Goal: Task Accomplishment & Management: Use online tool/utility

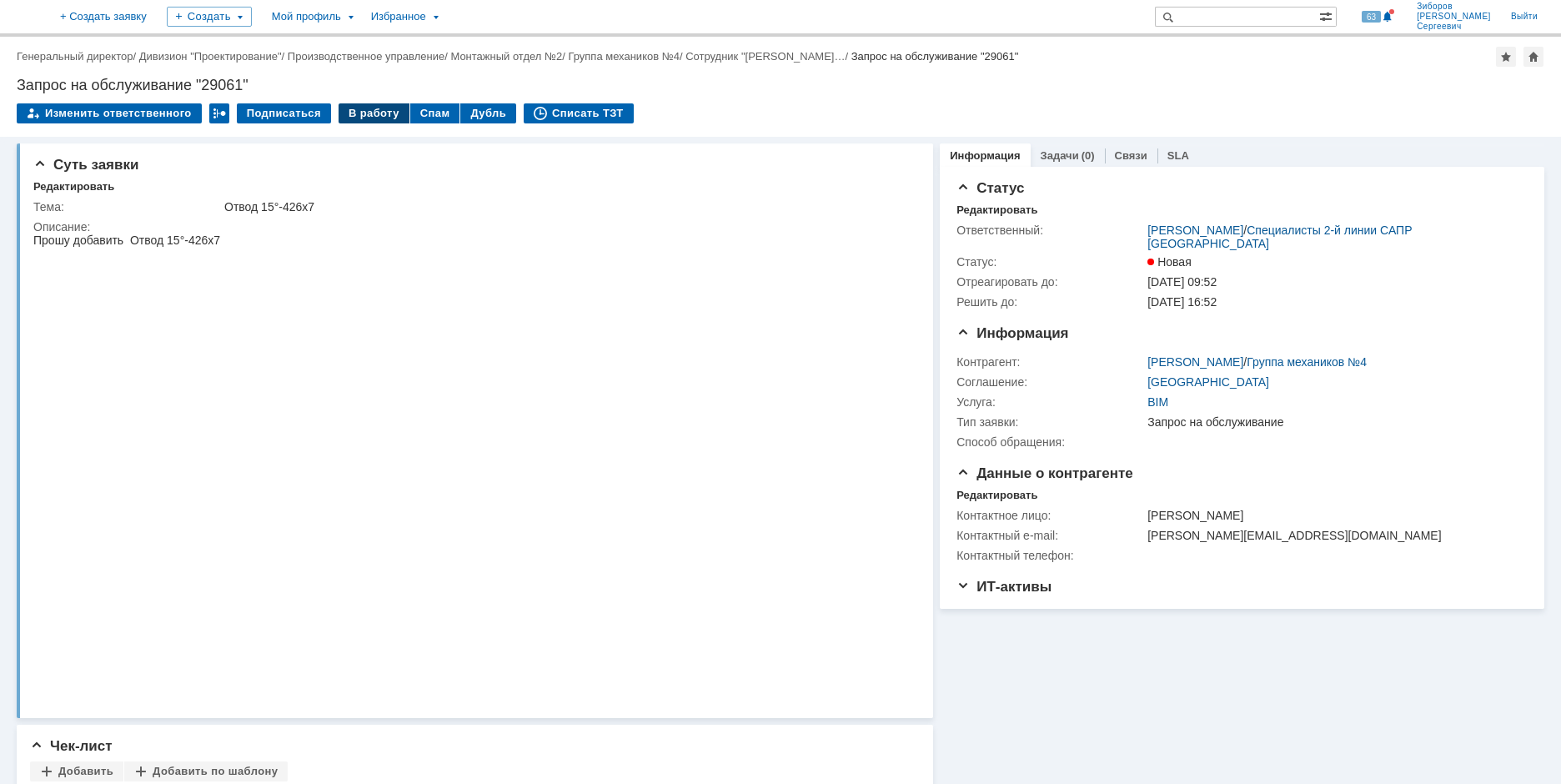
click at [377, 115] on div "В работу" at bounding box center [374, 114] width 71 height 20
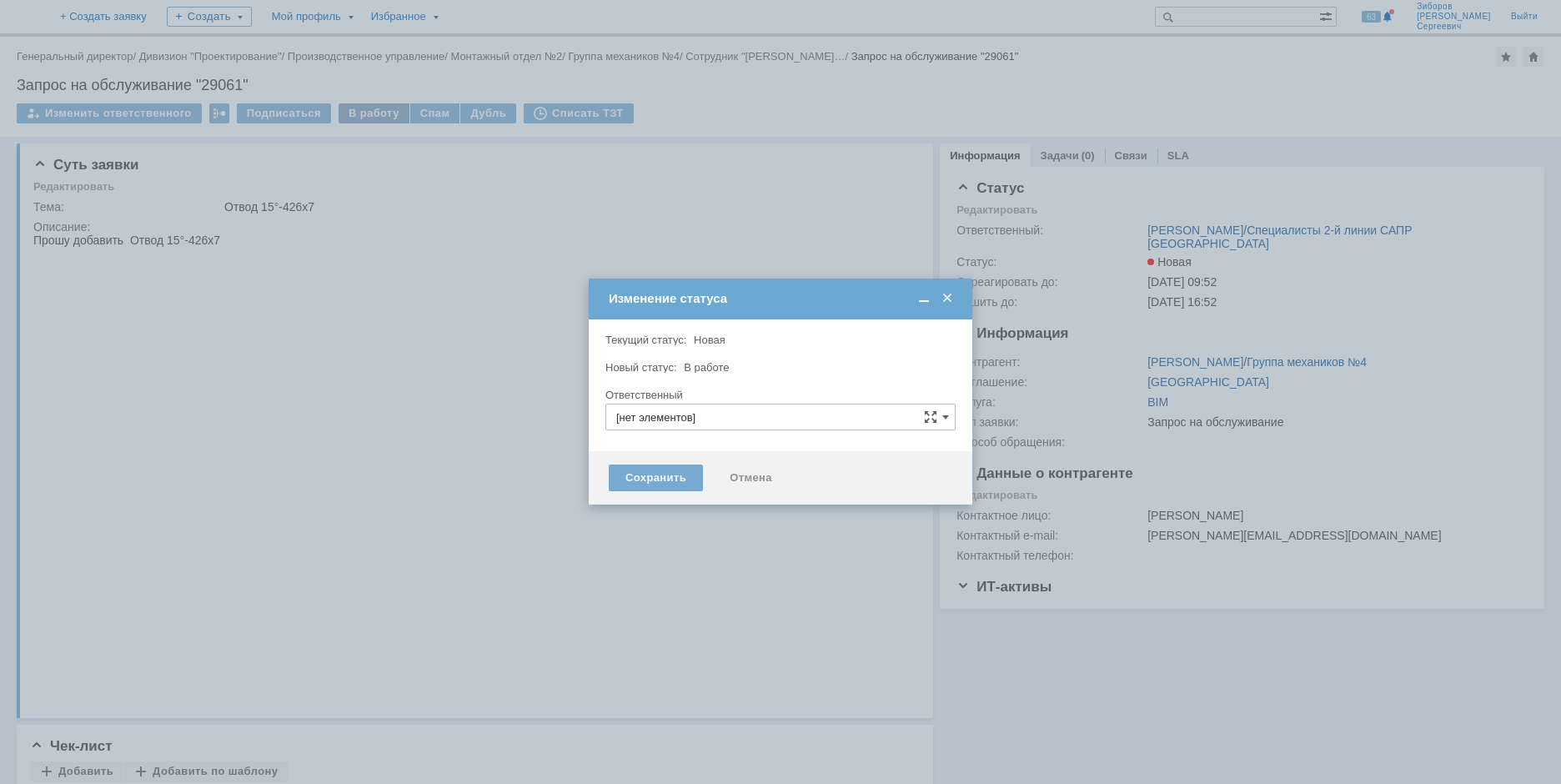
type input "[PERSON_NAME]"
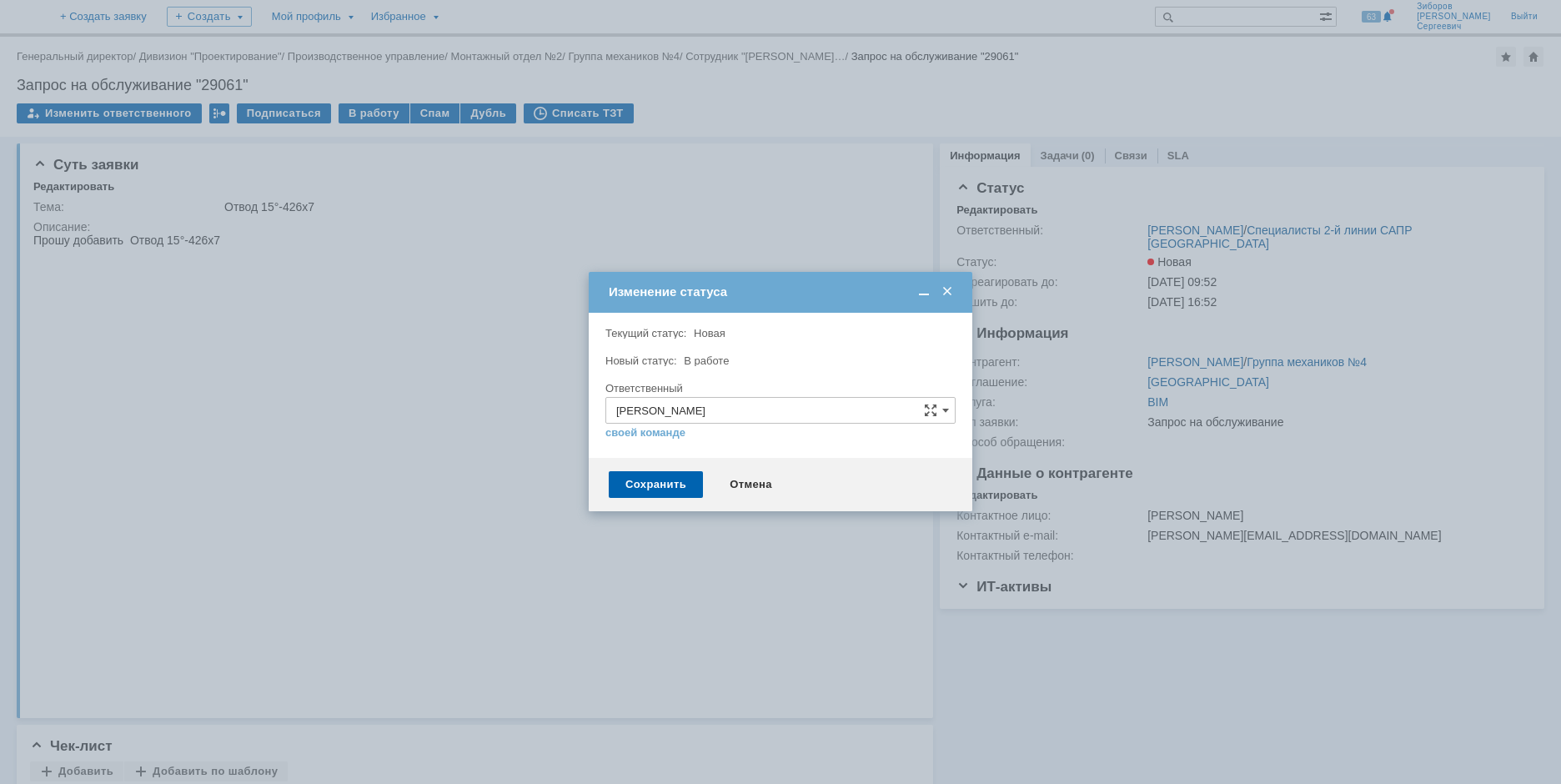
click at [650, 498] on div "Сохранить Отмена" at bounding box center [780, 483] width 383 height 53
click at [651, 492] on div "Сохранить" at bounding box center [656, 484] width 94 height 27
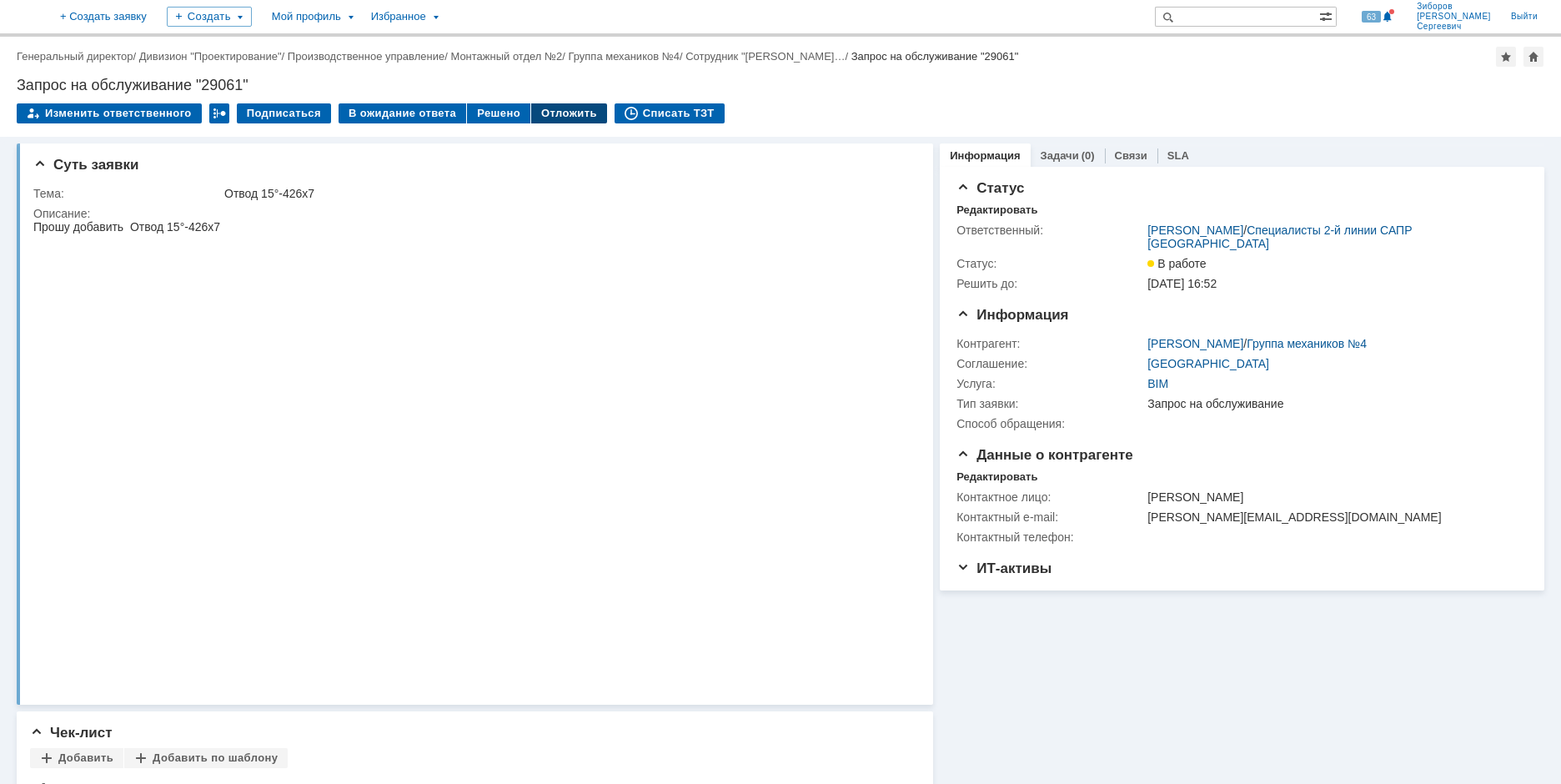
click at [545, 116] on div "Отложить" at bounding box center [569, 114] width 76 height 20
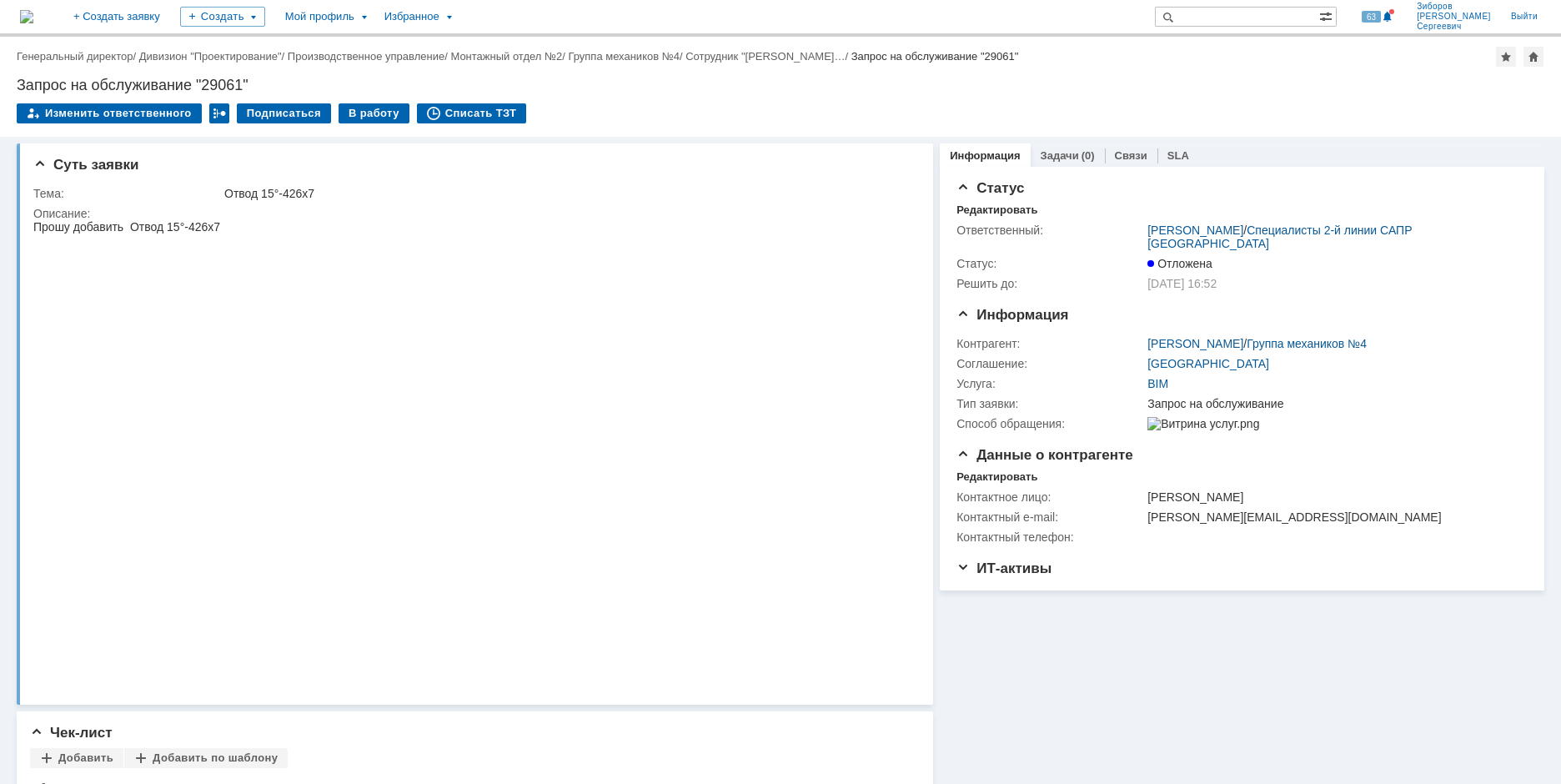
click at [34, 0] on div "На домашнюю" at bounding box center [27, 17] width 13 height 34
click at [34, 12] on img at bounding box center [27, 17] width 13 height 13
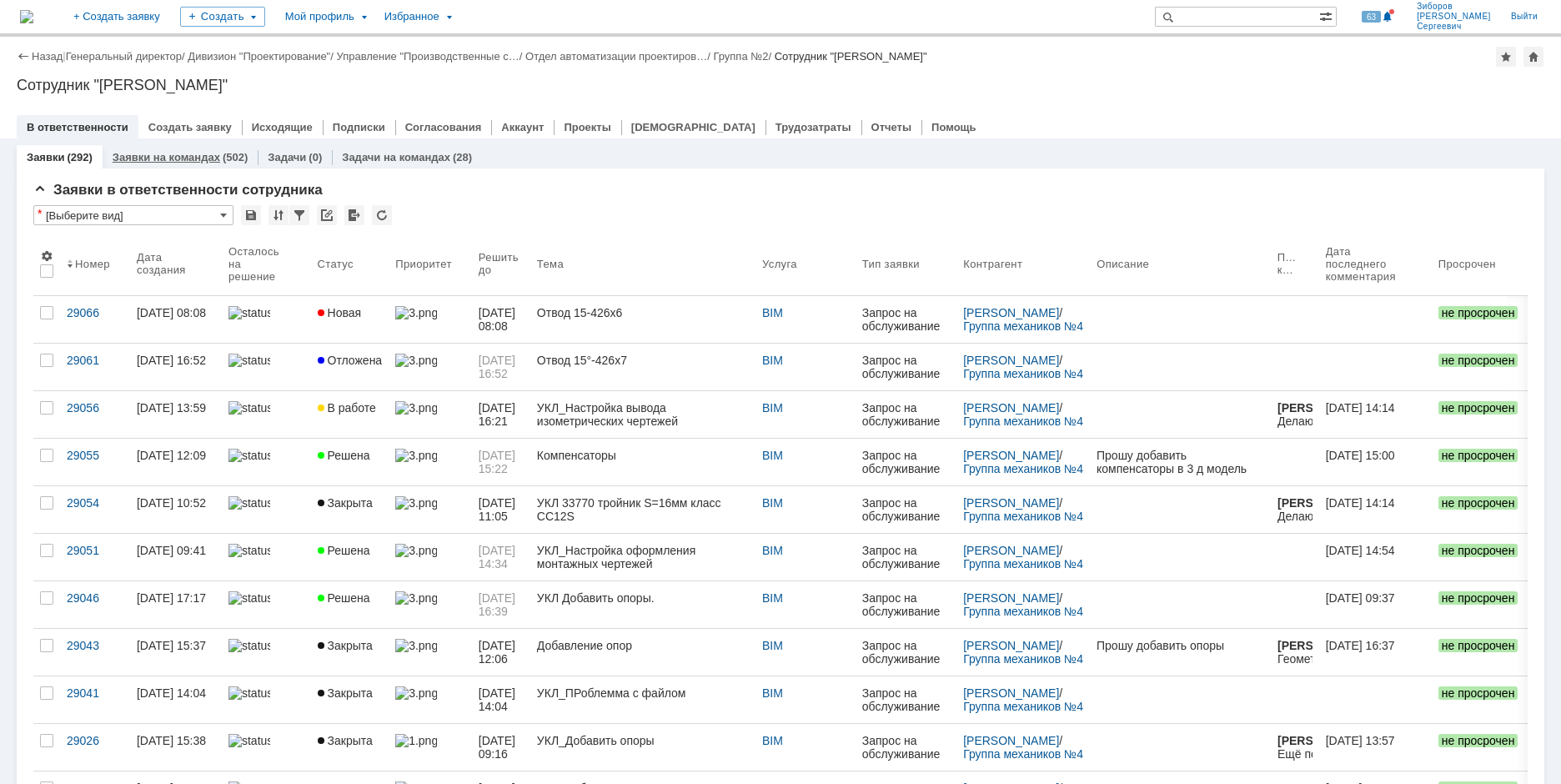
click at [186, 152] on link "Заявки на командах" at bounding box center [167, 157] width 108 height 13
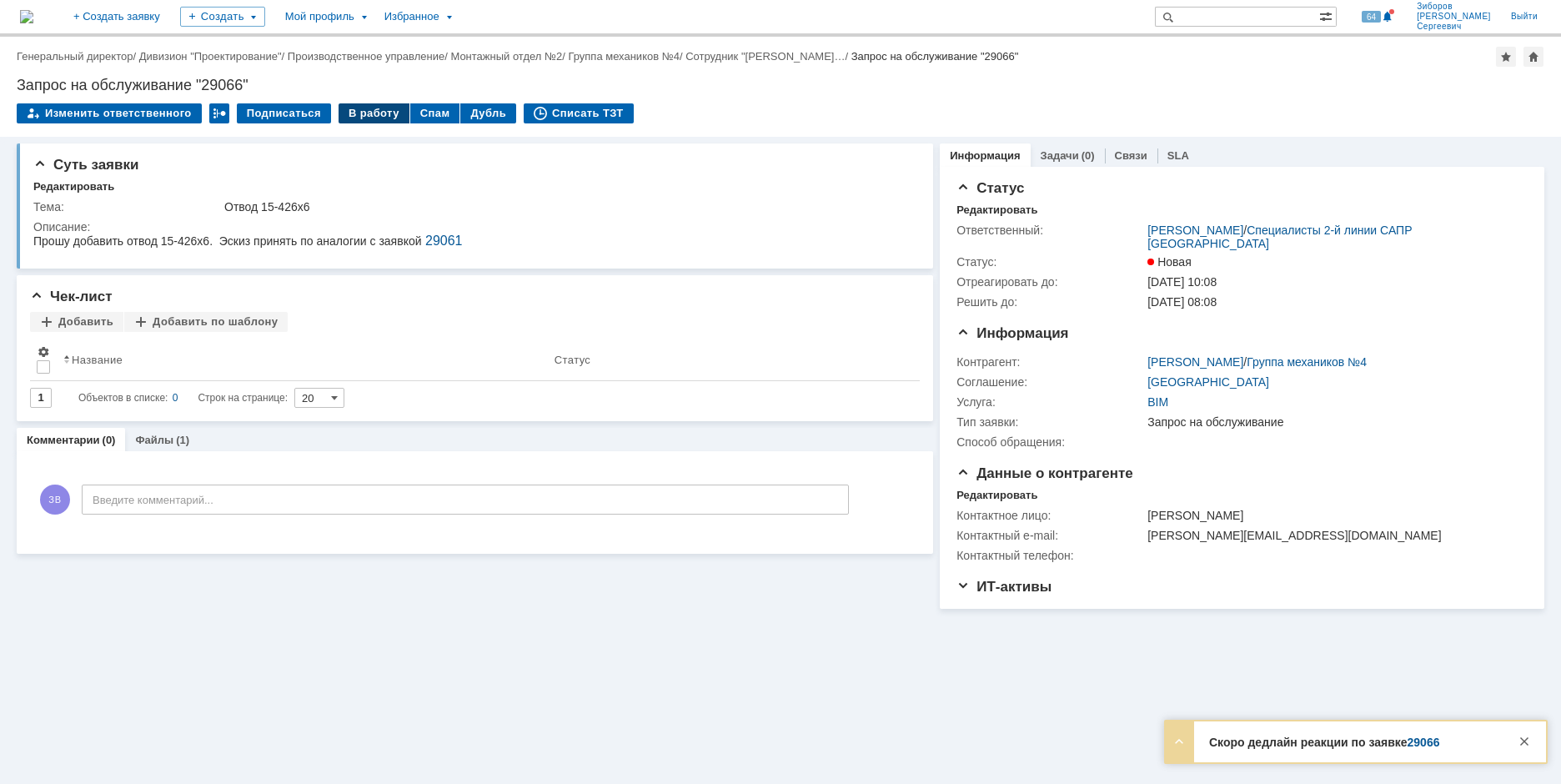
click at [372, 115] on div "В работу" at bounding box center [374, 114] width 71 height 20
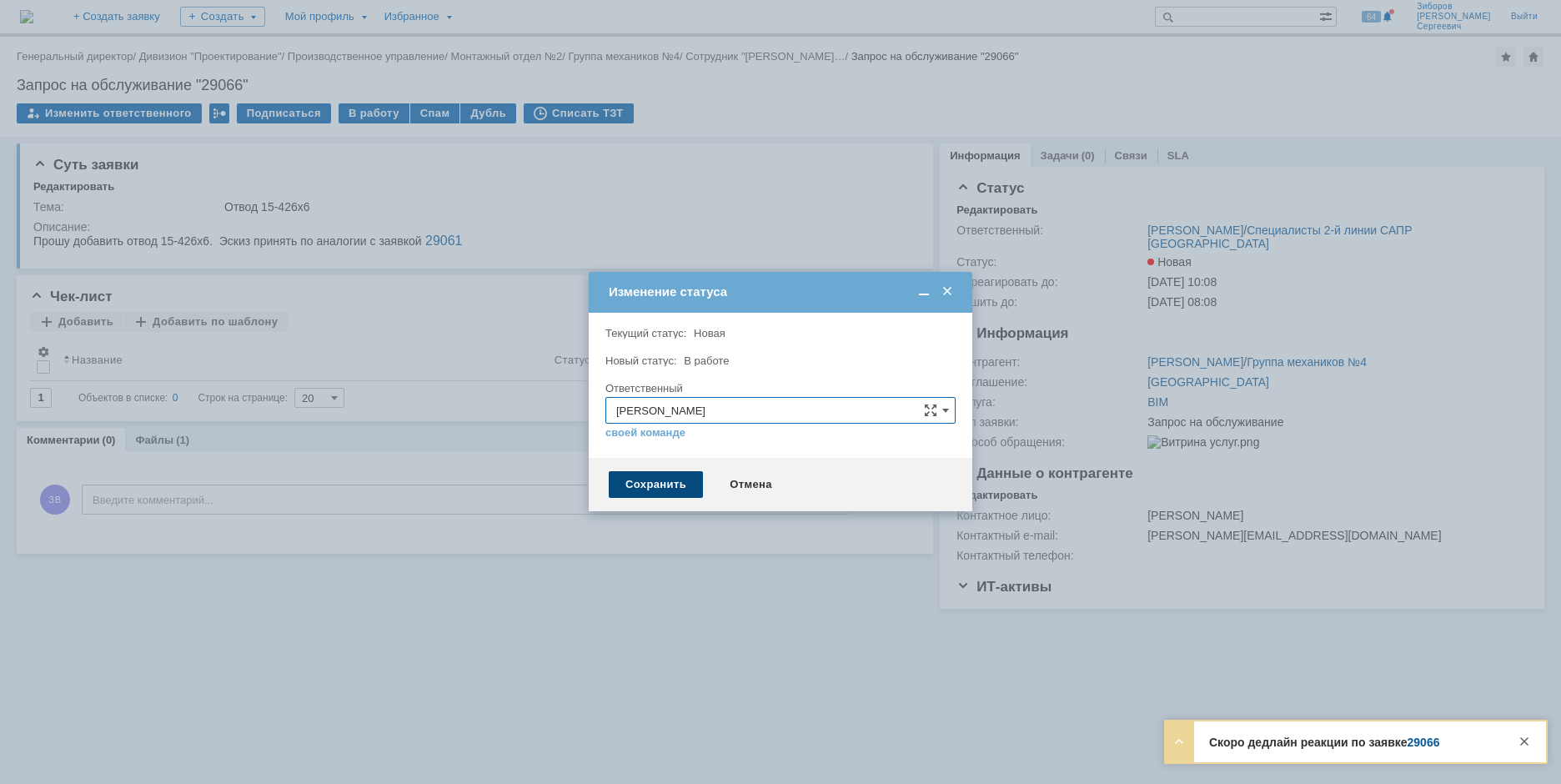
click at [663, 491] on div "Сохранить" at bounding box center [656, 484] width 94 height 27
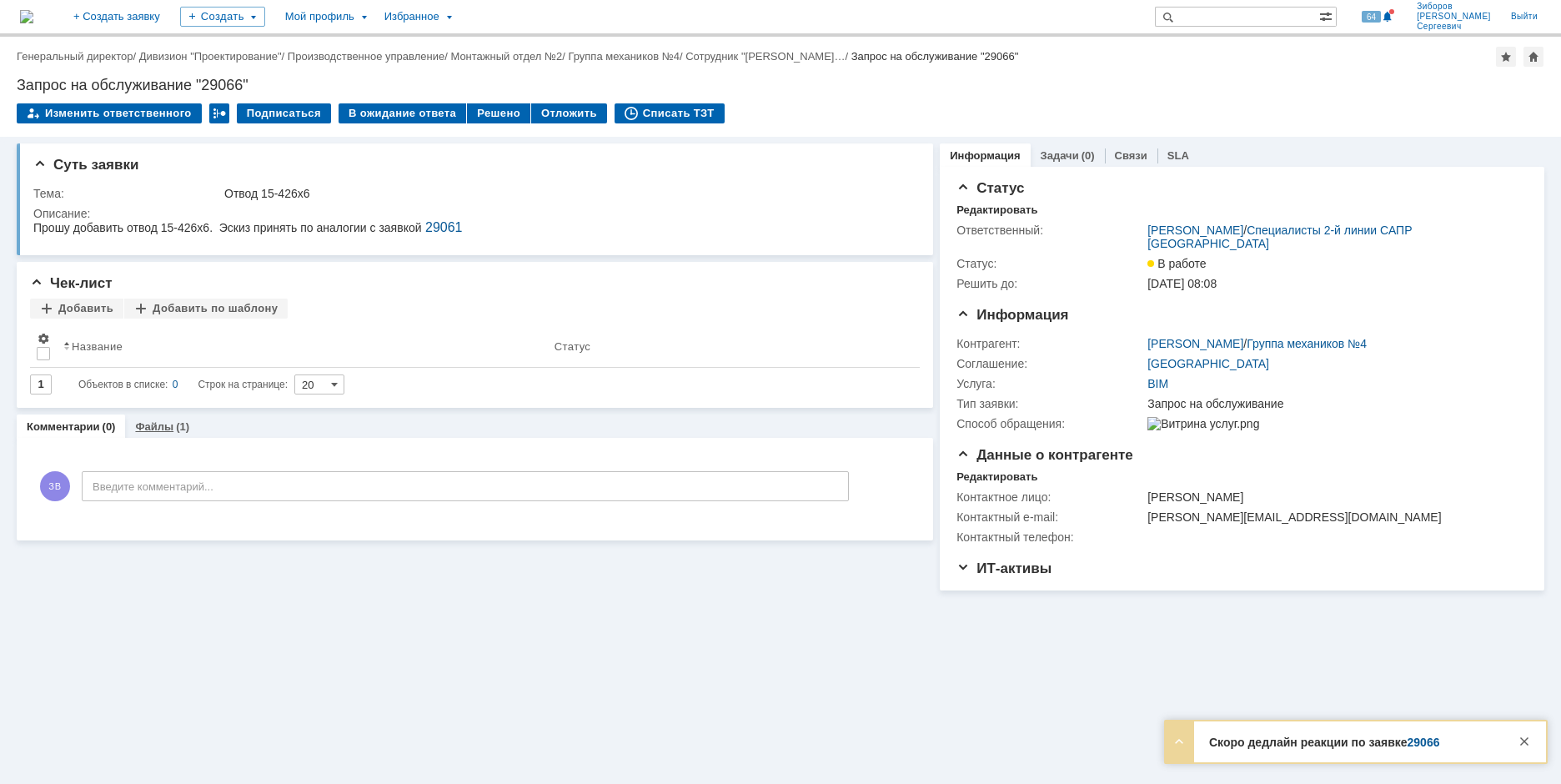
click at [169, 419] on div "Файлы (1)" at bounding box center [162, 426] width 74 height 24
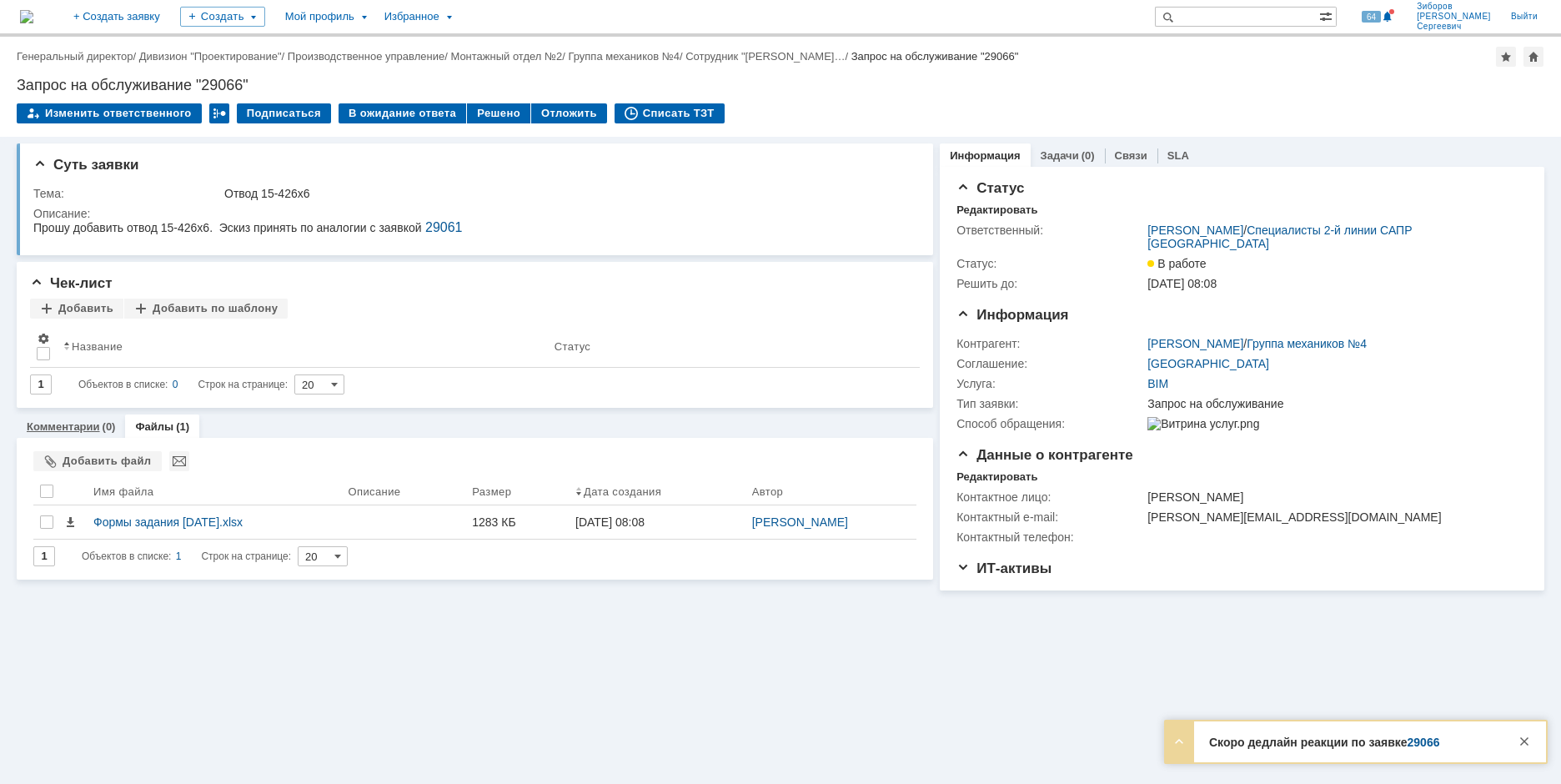
click at [89, 425] on link "Комментарии" at bounding box center [63, 426] width 73 height 13
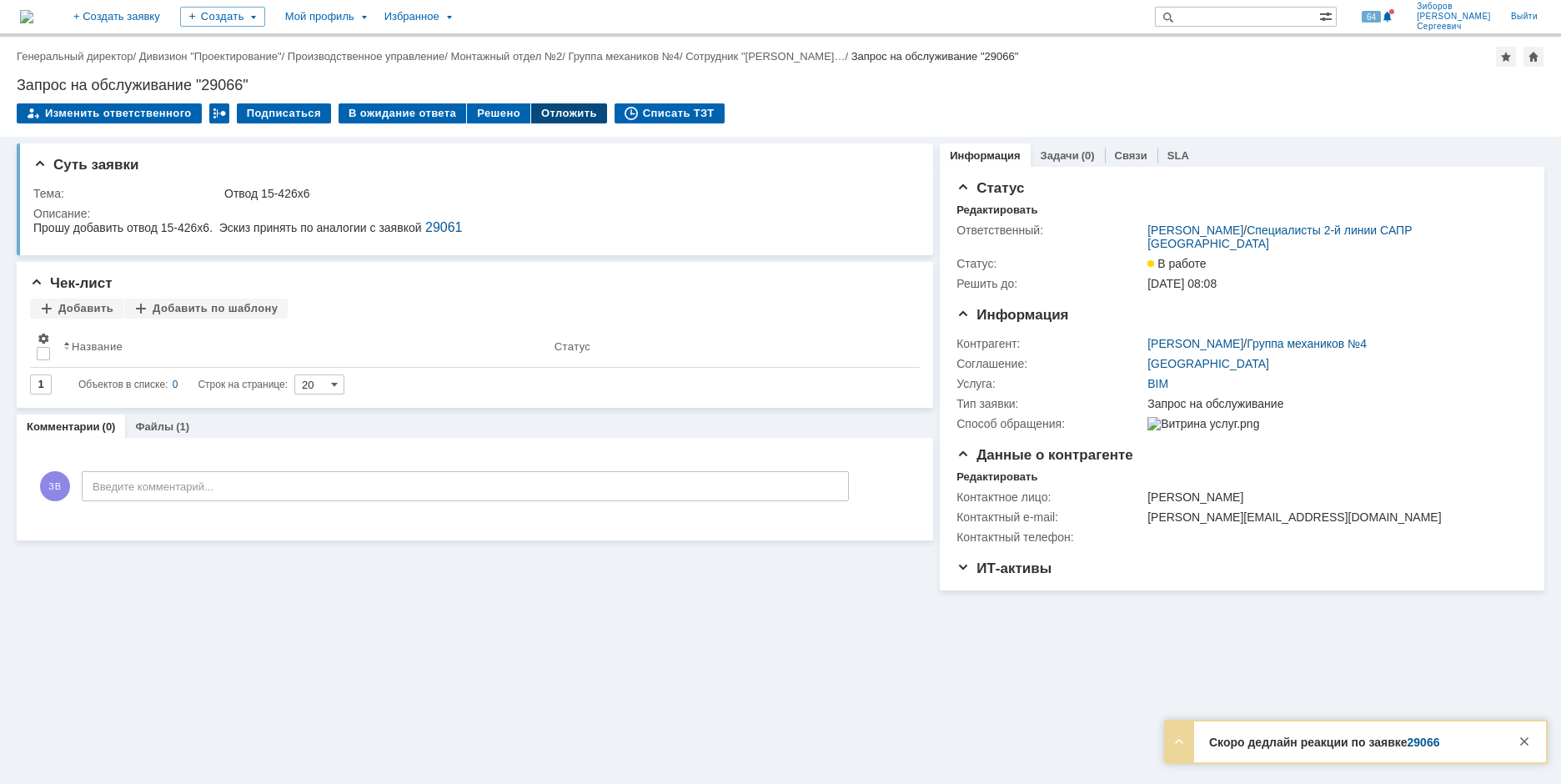
click at [549, 119] on div "Отложить" at bounding box center [569, 114] width 76 height 20
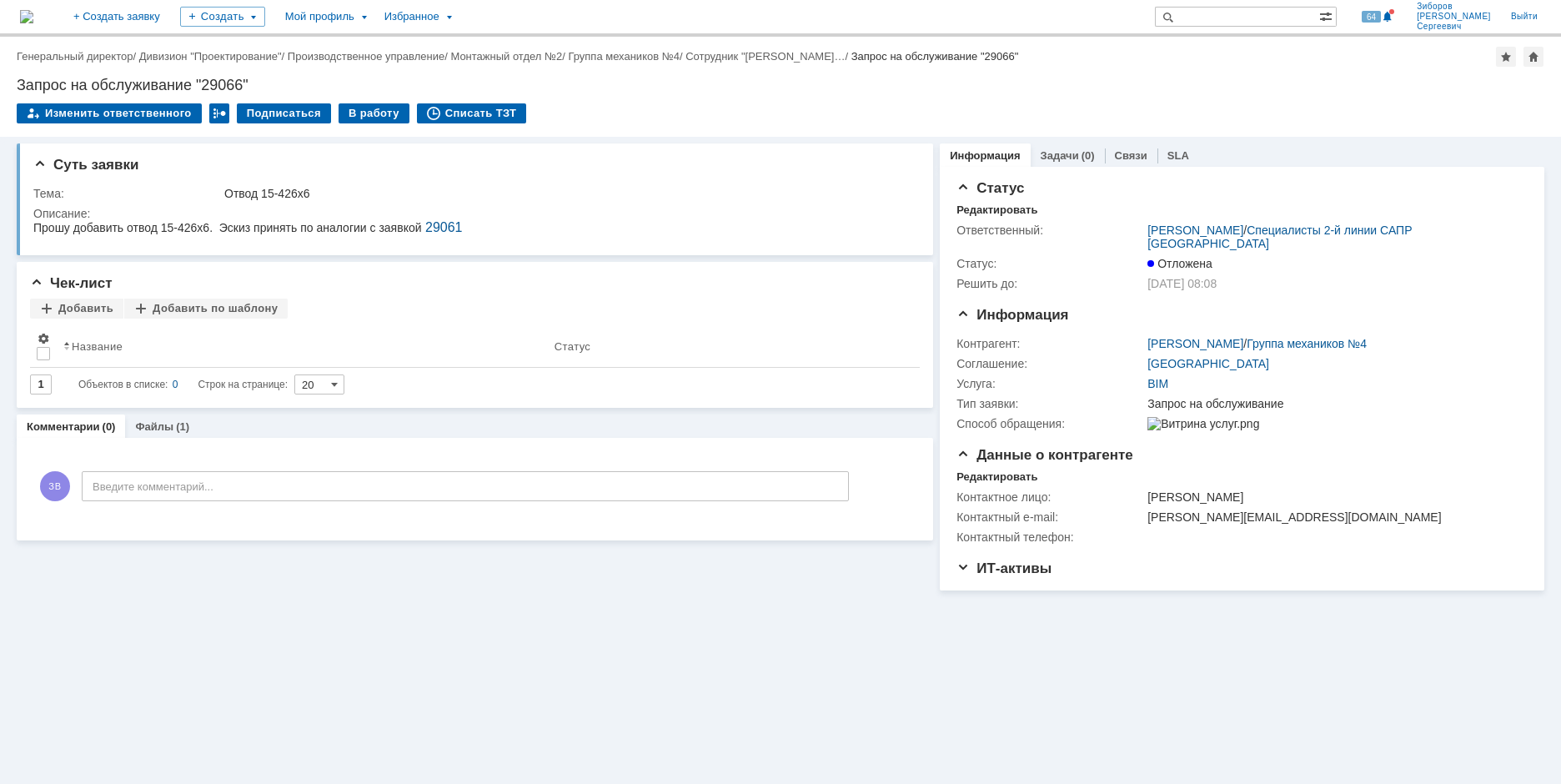
click at [34, 12] on img at bounding box center [27, 17] width 13 height 13
